Goal: Transaction & Acquisition: Purchase product/service

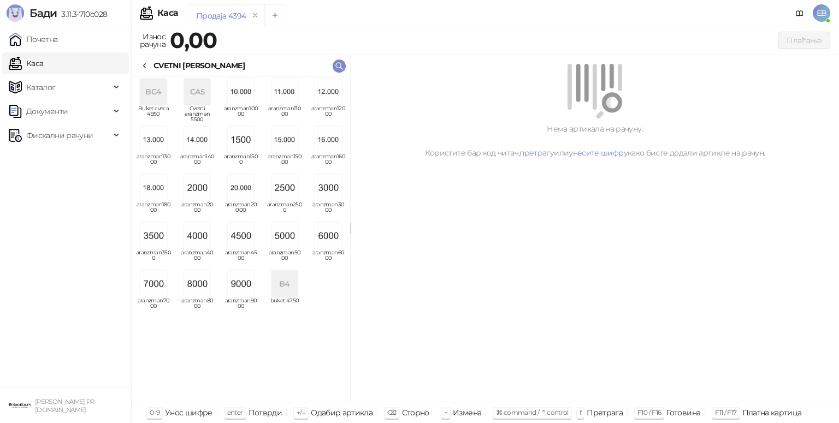
click at [282, 243] on img "grid" at bounding box center [284, 236] width 26 height 26
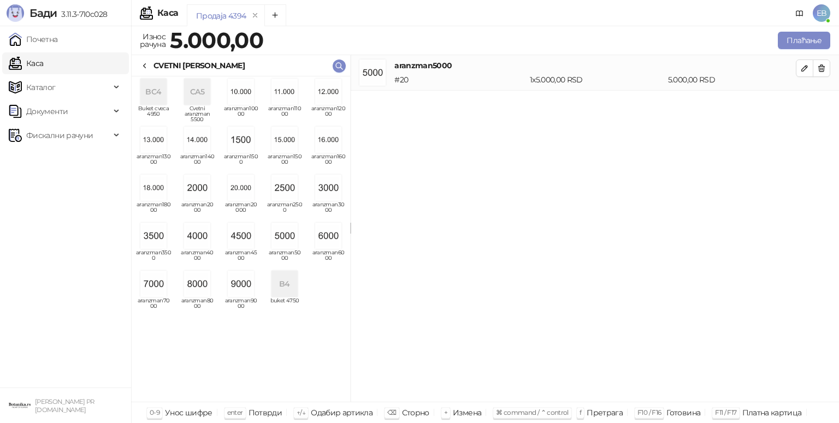
click at [151, 69] on div "CVETNI [PERSON_NAME]" at bounding box center [192, 66] width 104 height 12
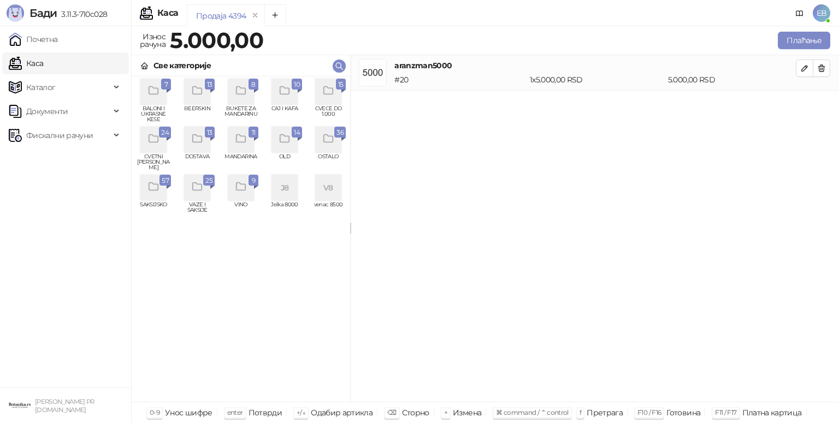
click at [336, 96] on div "grid" at bounding box center [328, 92] width 26 height 26
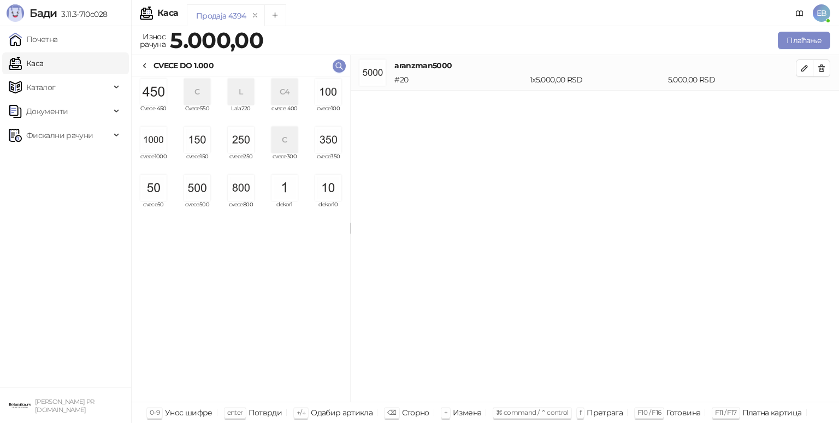
click at [238, 136] on img "grid" at bounding box center [241, 140] width 26 height 26
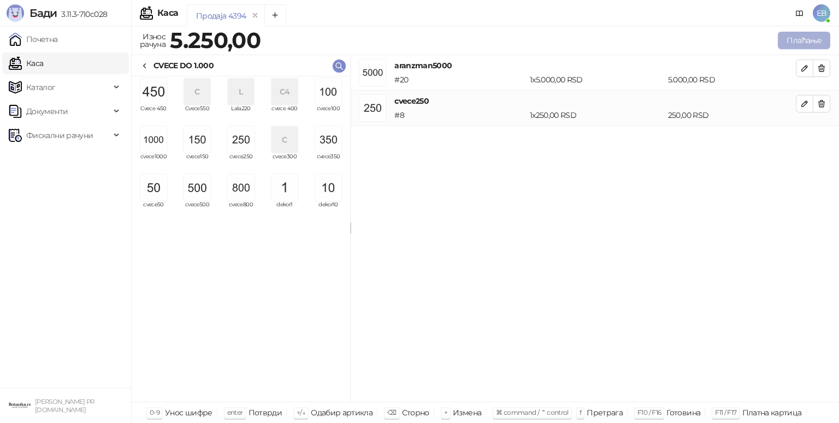
click at [791, 41] on button "Плаћање" at bounding box center [803, 40] width 52 height 17
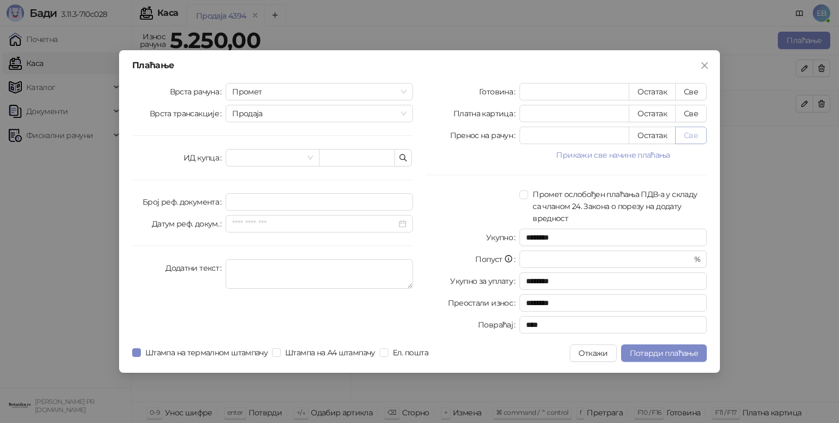
click at [699, 138] on button "Све" at bounding box center [691, 135] width 32 height 17
type input "****"
click at [678, 347] on button "Потврди плаћање" at bounding box center [664, 352] width 86 height 17
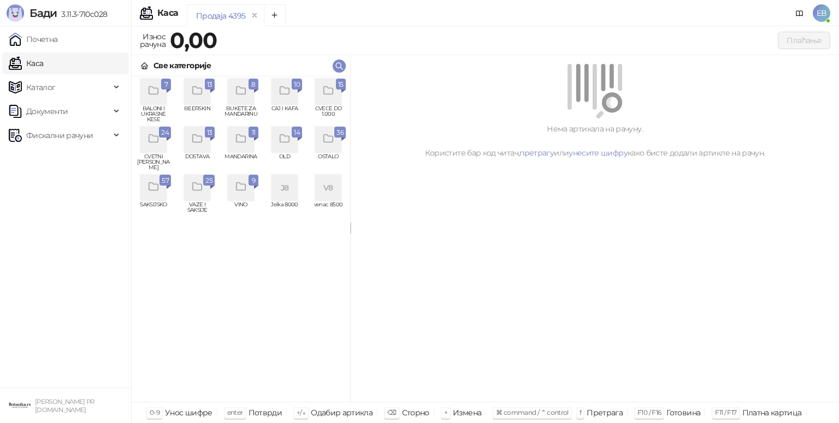
click at [325, 100] on div "grid" at bounding box center [328, 92] width 26 height 26
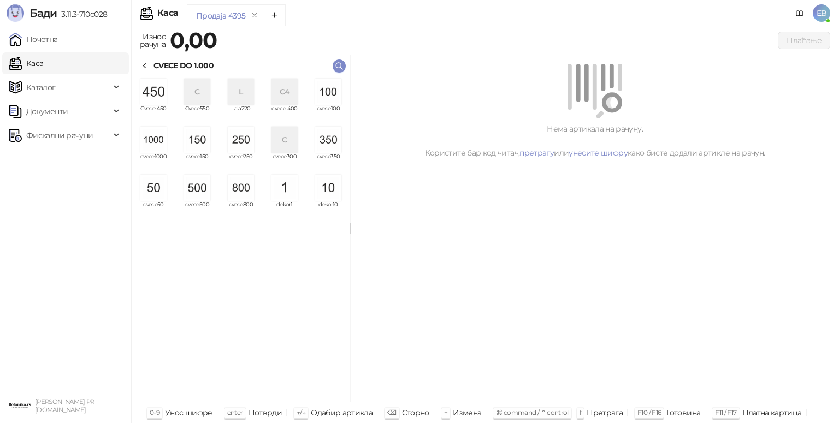
click at [157, 141] on img "grid" at bounding box center [153, 140] width 26 height 26
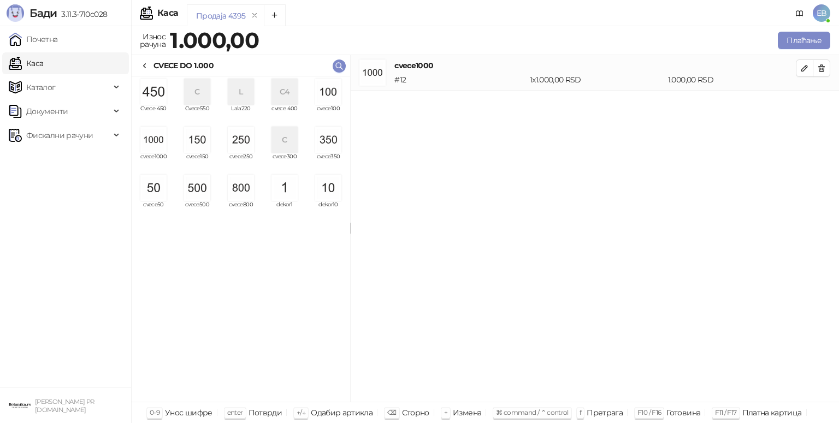
click at [157, 141] on img "grid" at bounding box center [153, 140] width 26 height 26
click at [194, 187] on img "grid" at bounding box center [197, 188] width 26 height 26
click at [328, 136] on img "grid" at bounding box center [328, 140] width 26 height 26
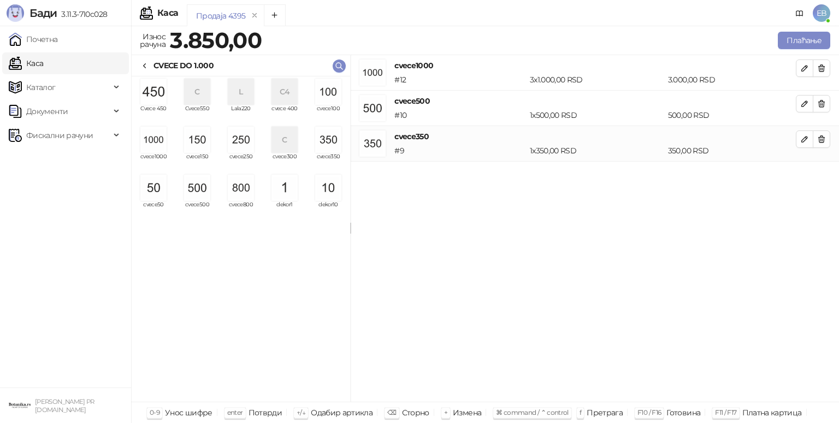
click at [148, 188] on img "grid" at bounding box center [153, 188] width 26 height 26
click at [801, 39] on button "Плаћање" at bounding box center [803, 40] width 52 height 17
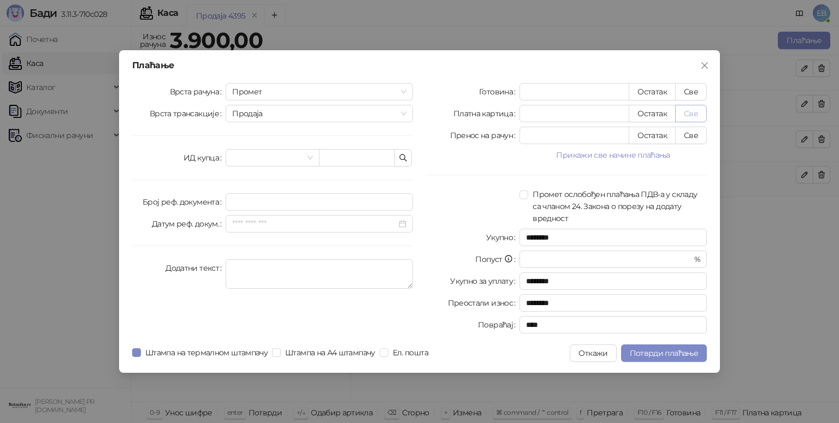
click at [692, 115] on button "Све" at bounding box center [691, 113] width 32 height 17
type input "****"
click at [650, 357] on span "Потврди плаћање" at bounding box center [663, 353] width 68 height 10
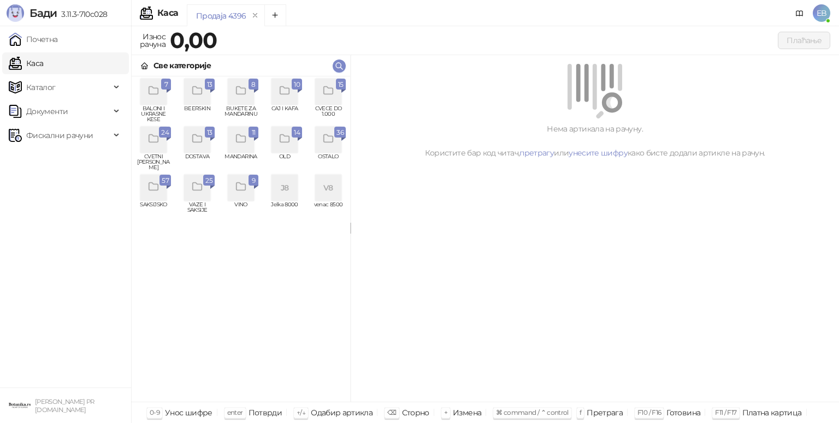
click at [343, 91] on div "grid" at bounding box center [343, 91] width 4 height 3
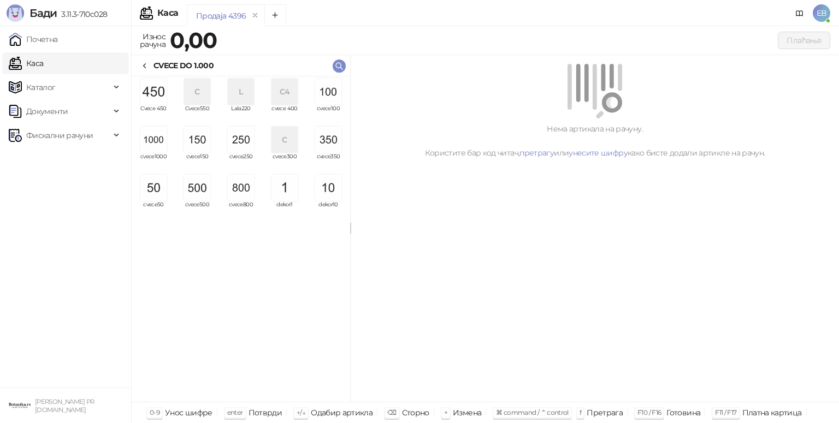
click at [154, 152] on img "grid" at bounding box center [153, 140] width 26 height 26
click at [156, 145] on img "grid" at bounding box center [153, 140] width 26 height 26
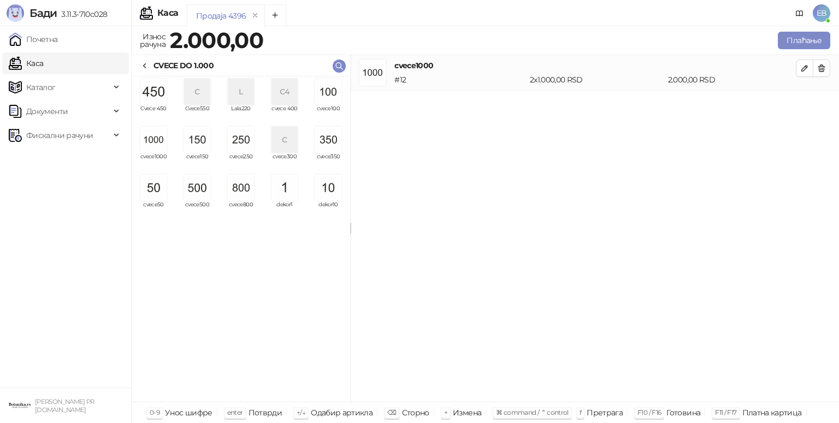
click at [158, 146] on img "grid" at bounding box center [153, 140] width 26 height 26
click at [329, 99] on img "grid" at bounding box center [328, 92] width 26 height 26
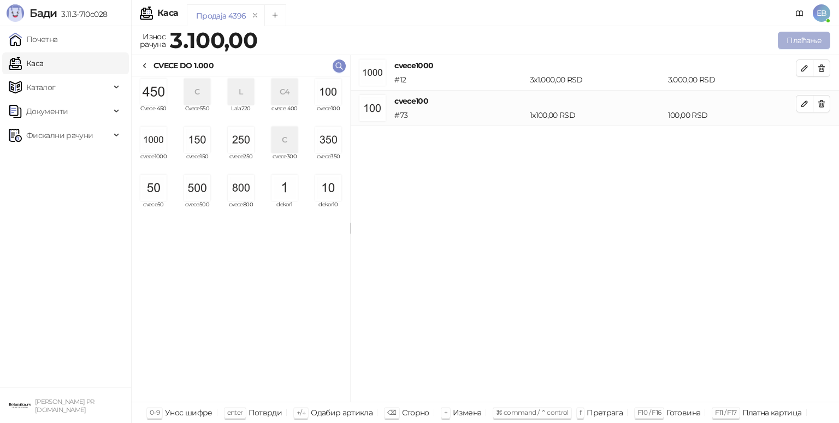
click at [801, 41] on button "Плаћање" at bounding box center [803, 40] width 52 height 17
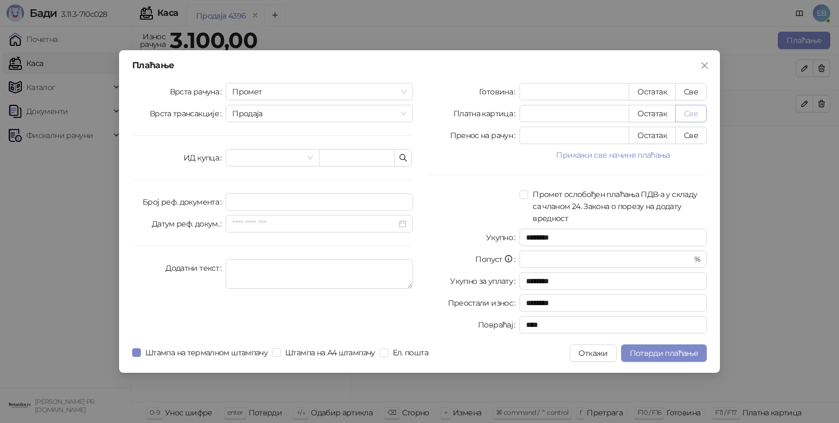
click at [702, 118] on button "Све" at bounding box center [691, 113] width 32 height 17
type input "****"
click at [701, 66] on icon "close" at bounding box center [704, 65] width 9 height 9
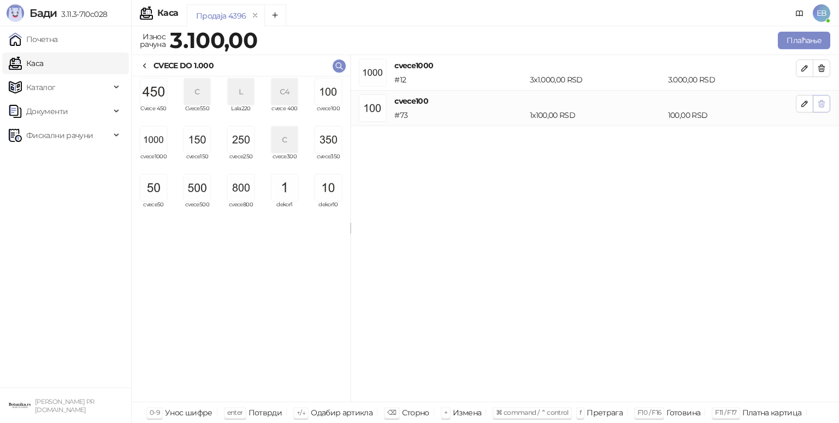
click at [822, 105] on icon "button" at bounding box center [821, 103] width 9 height 9
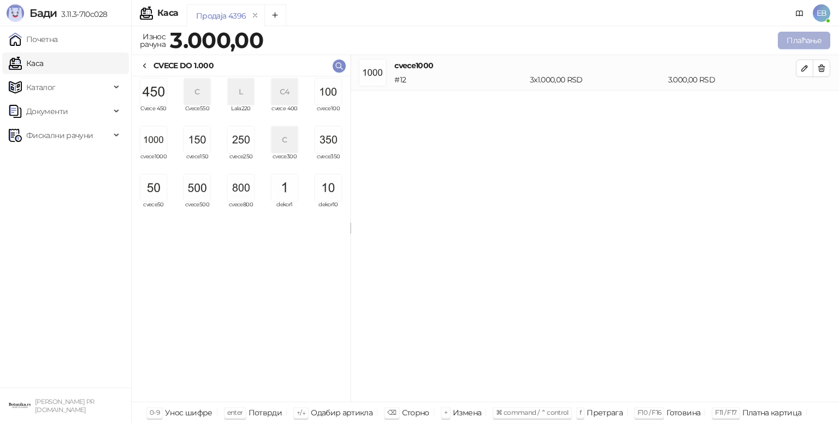
click at [805, 40] on button "Плаћање" at bounding box center [803, 40] width 52 height 17
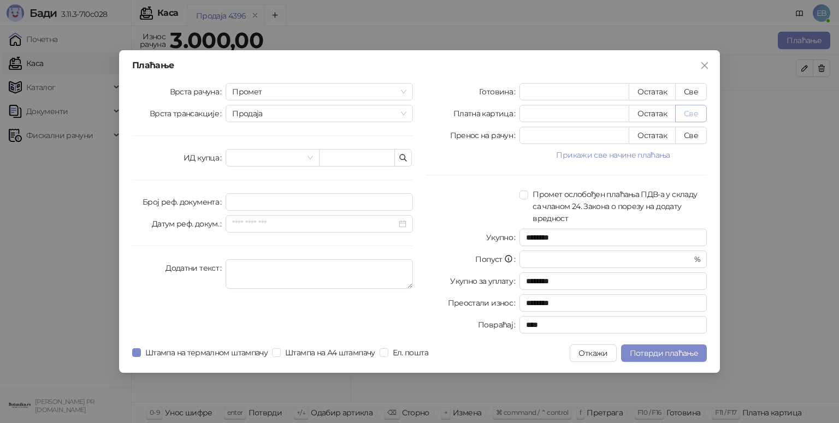
click at [686, 118] on button "Све" at bounding box center [691, 113] width 32 height 17
type input "****"
click at [682, 355] on span "Потврди плаћање" at bounding box center [663, 353] width 68 height 10
